Goal: Task Accomplishment & Management: Manage account settings

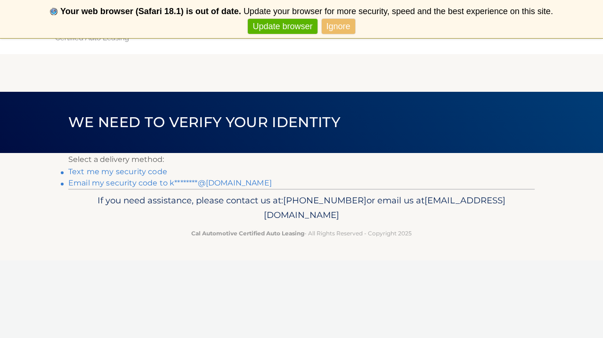
click at [341, 25] on link "Ignore" at bounding box center [338, 27] width 33 height 16
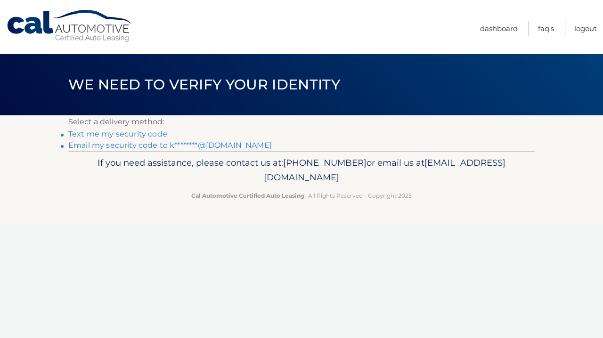
click at [144, 135] on link "Text me my security code" at bounding box center [117, 134] width 99 height 9
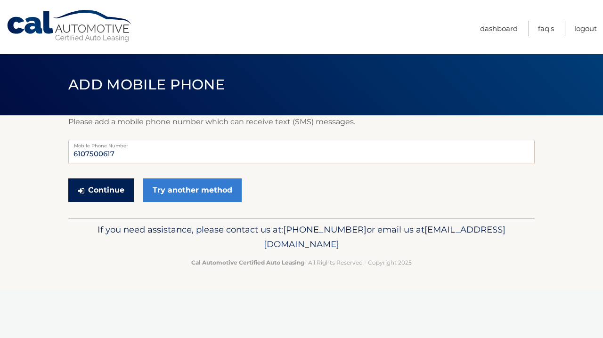
click at [121, 190] on button "Continue" at bounding box center [101, 191] width 66 height 24
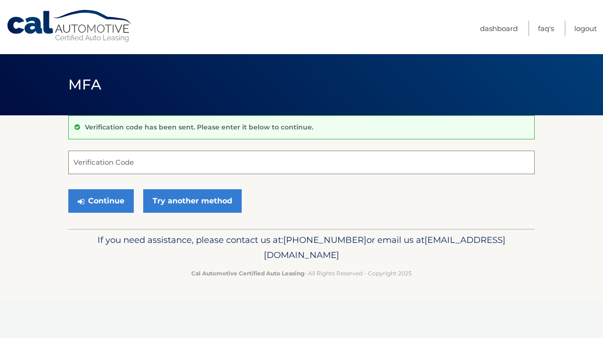
click at [186, 164] on input "Verification Code" at bounding box center [301, 163] width 467 height 24
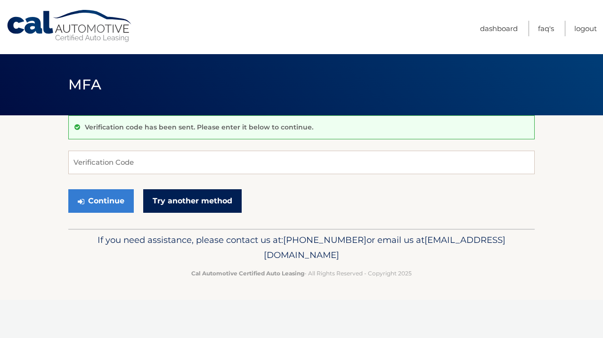
click at [194, 198] on link "Try another method" at bounding box center [192, 201] width 98 height 24
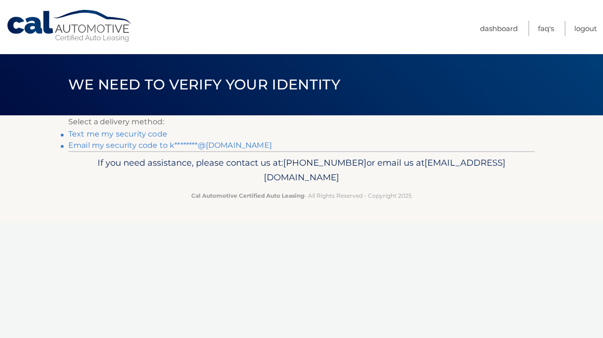
click at [118, 145] on link "Email my security code to k********@gmail.com" at bounding box center [170, 145] width 204 height 9
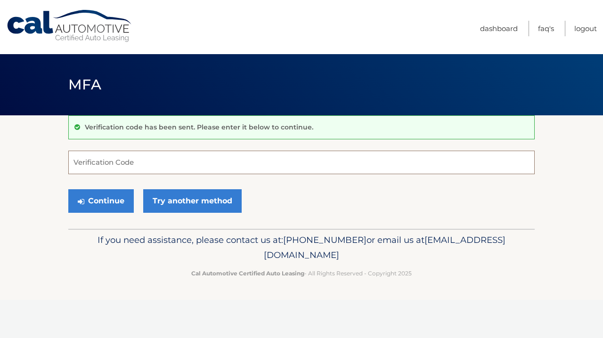
click at [131, 165] on input "Verification Code" at bounding box center [301, 163] width 467 height 24
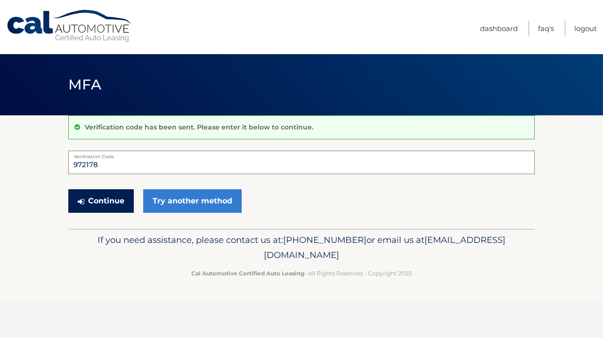
type input "972178"
click at [117, 199] on button "Continue" at bounding box center [101, 201] width 66 height 24
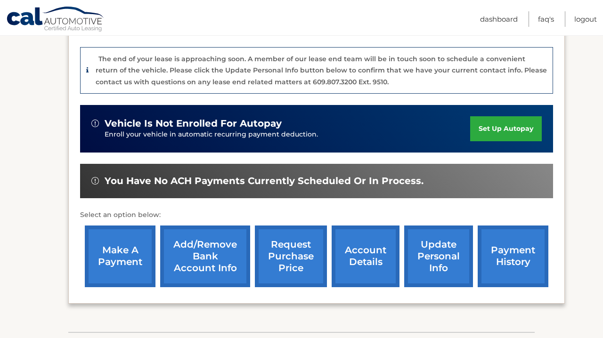
scroll to position [269, 0]
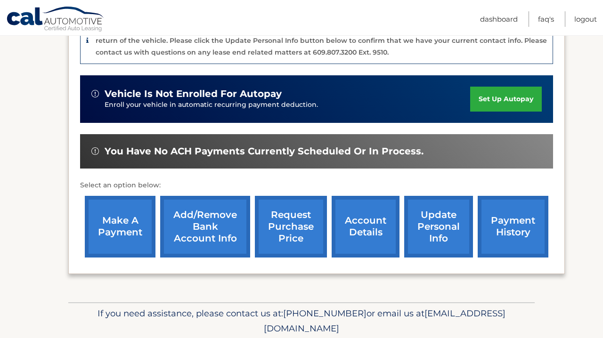
click at [297, 215] on link "request purchase price" at bounding box center [291, 227] width 72 height 62
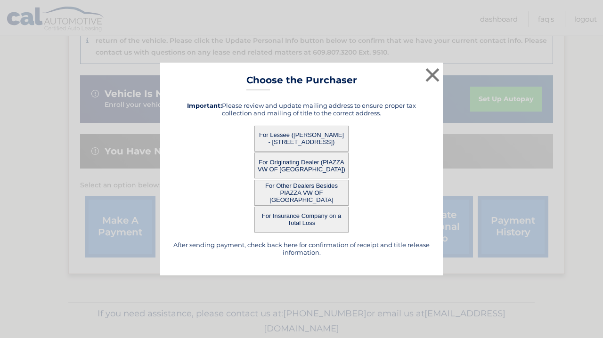
click at [294, 135] on button "For Lessee ([PERSON_NAME] - [STREET_ADDRESS])" at bounding box center [301, 139] width 94 height 26
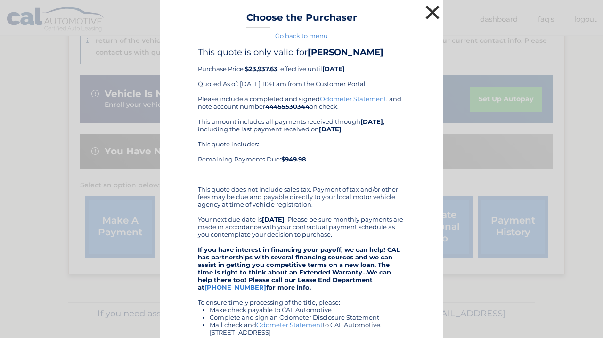
click at [432, 12] on button "×" at bounding box center [432, 12] width 19 height 19
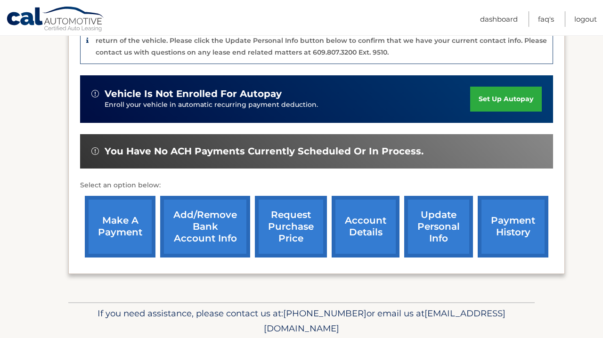
click at [294, 202] on link "request purchase price" at bounding box center [291, 227] width 72 height 62
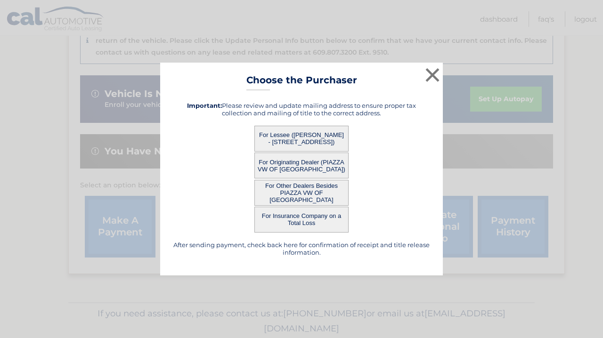
click at [309, 139] on button "For Lessee ([PERSON_NAME] - [STREET_ADDRESS])" at bounding box center [301, 139] width 94 height 26
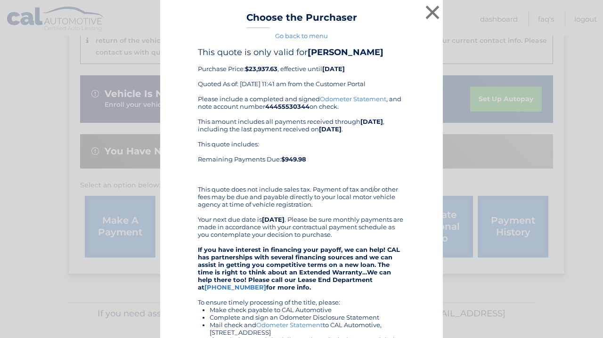
scroll to position [0, 0]
click at [433, 12] on button "×" at bounding box center [432, 12] width 19 height 19
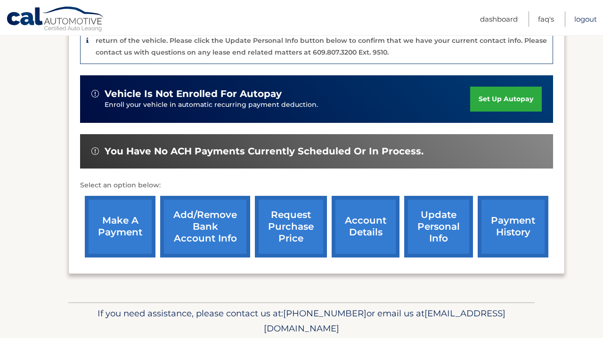
click at [583, 21] on link "Logout" at bounding box center [585, 19] width 23 height 16
